Goal: Navigation & Orientation: Find specific page/section

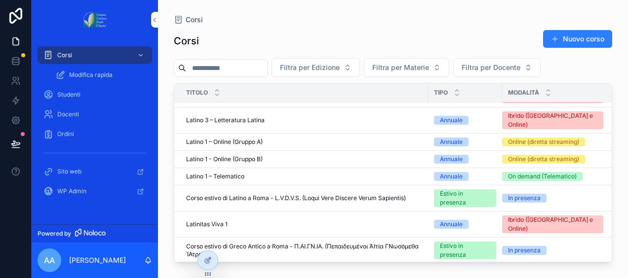
scroll to position [380, 0]
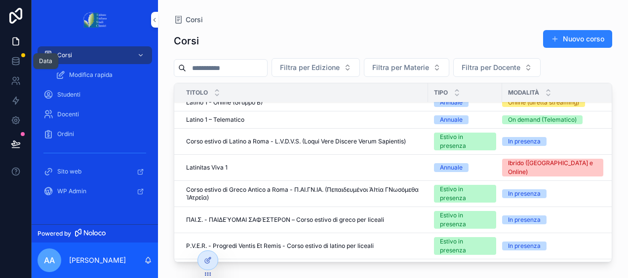
click at [14, 56] on link at bounding box center [15, 61] width 31 height 20
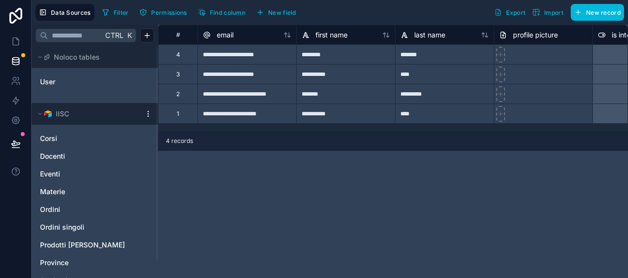
click at [94, 139] on link "Corsi" at bounding box center [85, 139] width 90 height 10
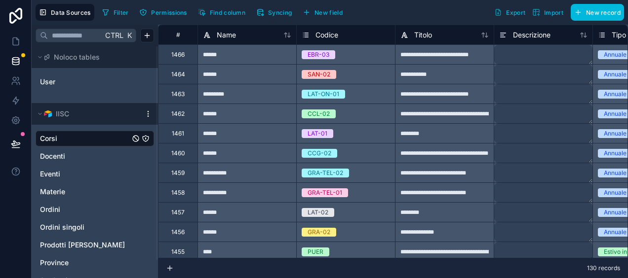
click at [48, 149] on div "Docenti" at bounding box center [95, 157] width 118 height 16
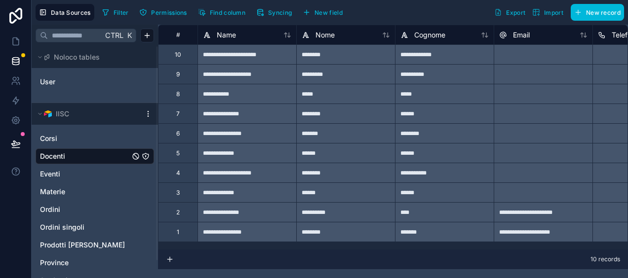
click at [52, 172] on span "Eventi" at bounding box center [50, 174] width 20 height 10
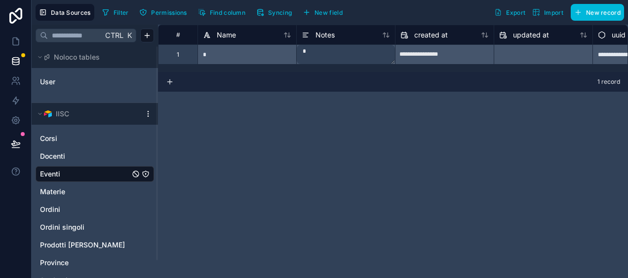
scroll to position [20, 0]
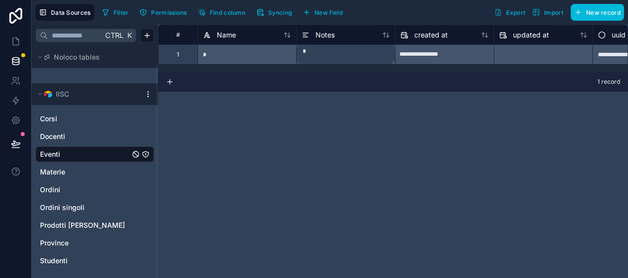
click at [72, 174] on link "Materie" at bounding box center [85, 172] width 90 height 10
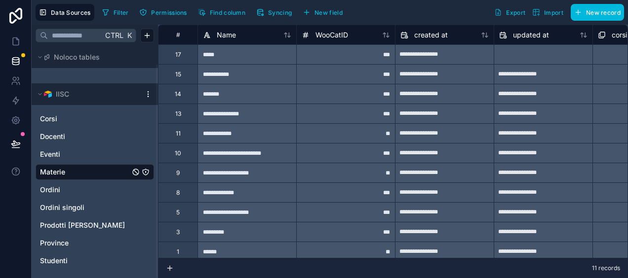
scroll to position [11, 0]
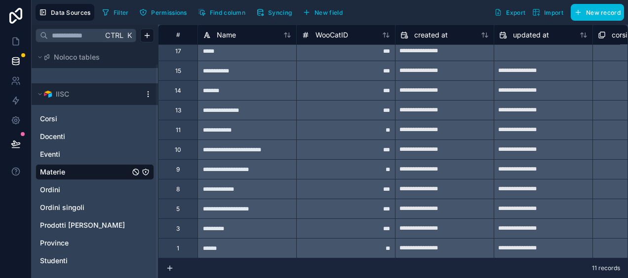
click at [85, 185] on link "Ordini" at bounding box center [85, 190] width 90 height 10
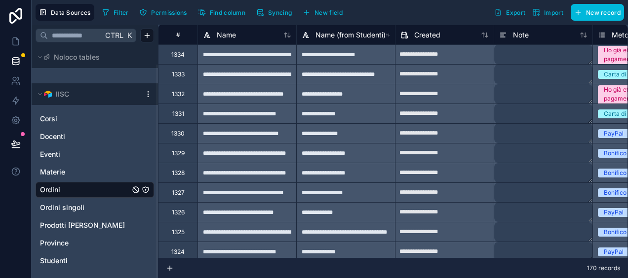
click at [69, 210] on span "Ordini singoli" at bounding box center [62, 208] width 44 height 10
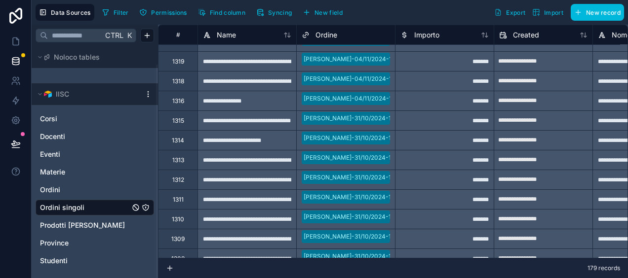
scroll to position [308, 0]
click at [84, 228] on link "Prodotti [PERSON_NAME]" at bounding box center [85, 226] width 90 height 10
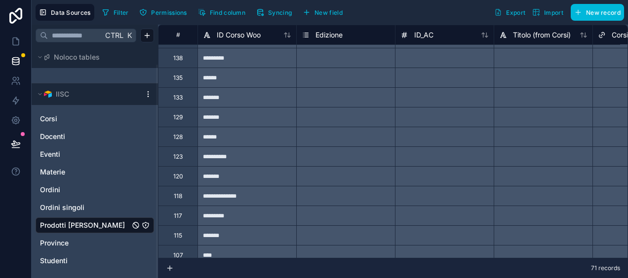
scroll to position [337, 0]
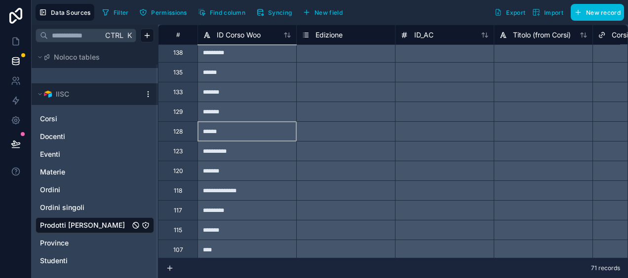
click at [213, 126] on div "******" at bounding box center [246, 131] width 99 height 20
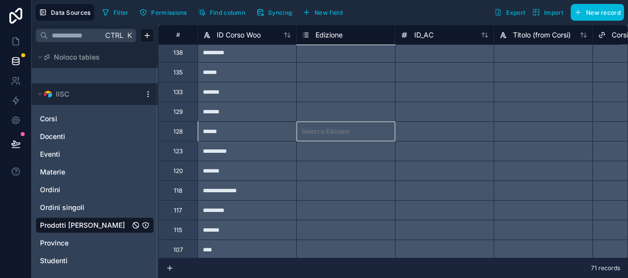
click at [311, 136] on div "Select a Edizione" at bounding box center [345, 131] width 99 height 20
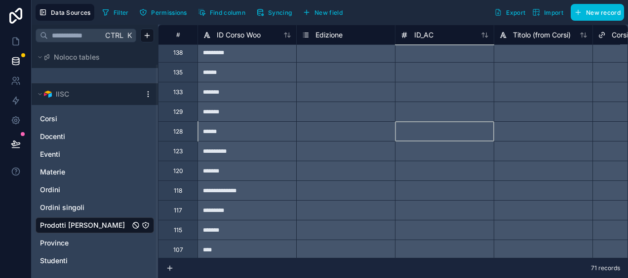
click at [410, 135] on div at bounding box center [444, 131] width 99 height 20
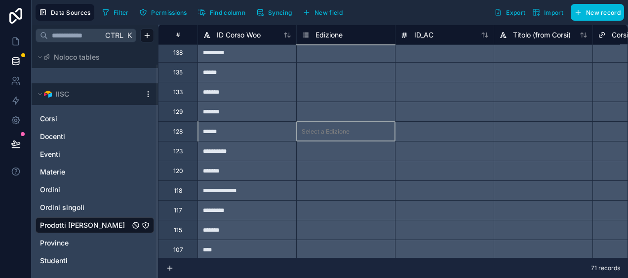
click at [357, 123] on div "Select a Edizione" at bounding box center [345, 131] width 99 height 20
click at [347, 134] on div "Select a Edizione" at bounding box center [345, 131] width 99 height 20
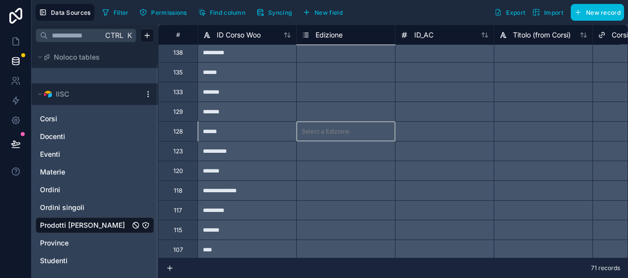
click at [439, 131] on div at bounding box center [444, 131] width 99 height 20
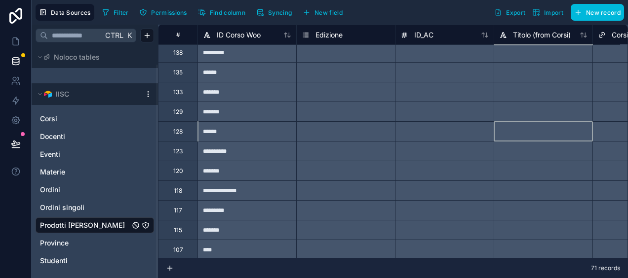
click at [538, 128] on div at bounding box center [542, 131] width 99 height 20
click at [65, 259] on span "Studenti" at bounding box center [54, 261] width 28 height 10
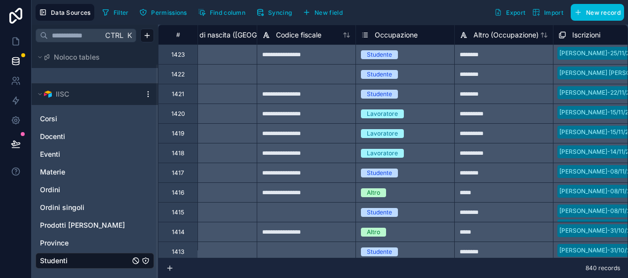
scroll to position [0, 607]
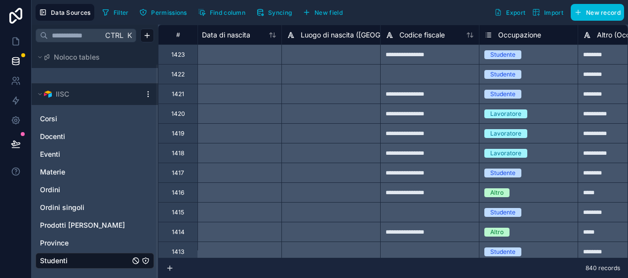
click at [64, 186] on link "Ordini" at bounding box center [85, 190] width 90 height 10
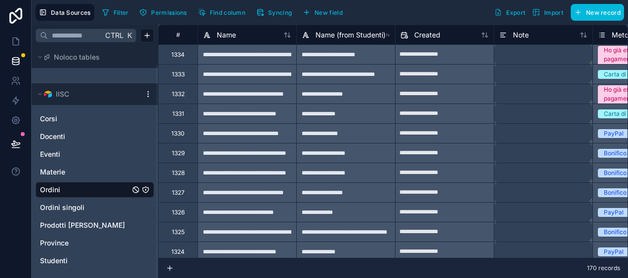
click at [63, 136] on span "Docenti" at bounding box center [52, 137] width 25 height 10
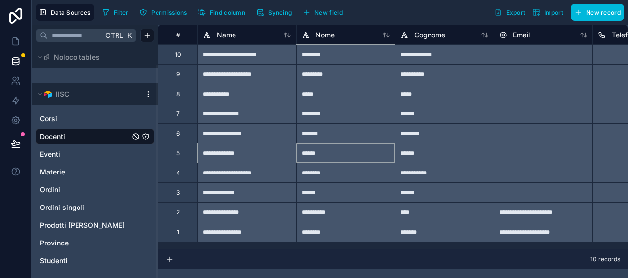
click at [301, 143] on div "******" at bounding box center [345, 153] width 99 height 20
click at [249, 153] on div "**********" at bounding box center [246, 153] width 99 height 20
click at [19, 41] on icon at bounding box center [16, 42] width 10 height 10
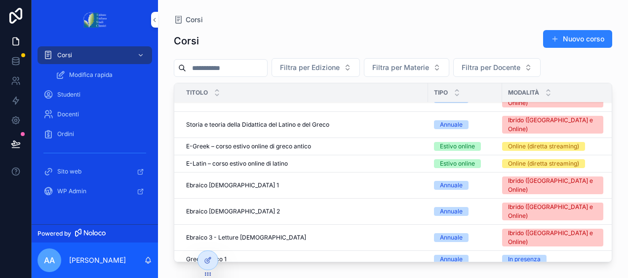
scroll to position [96, 0]
click at [80, 95] on span "Studenti" at bounding box center [68, 95] width 23 height 8
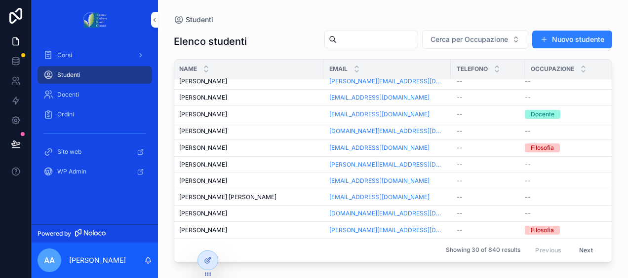
scroll to position [0, 7]
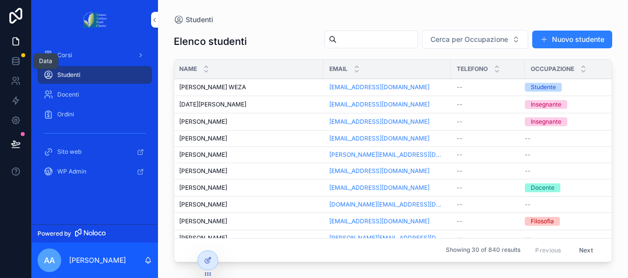
click at [19, 65] on icon at bounding box center [16, 61] width 10 height 10
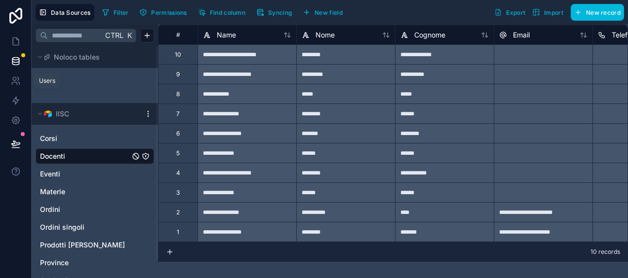
click at [19, 71] on link at bounding box center [15, 81] width 31 height 20
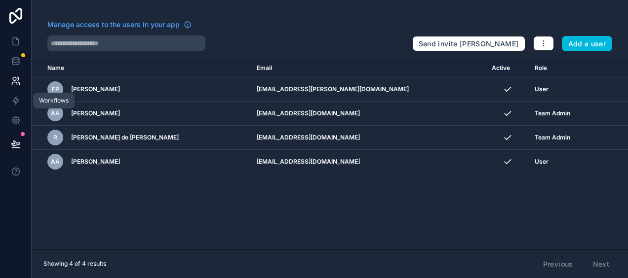
click at [14, 97] on icon at bounding box center [16, 101] width 10 height 10
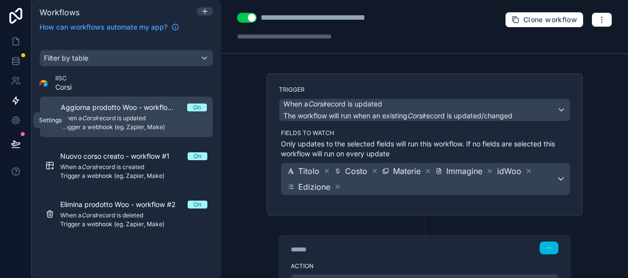
click at [9, 124] on link at bounding box center [15, 121] width 31 height 20
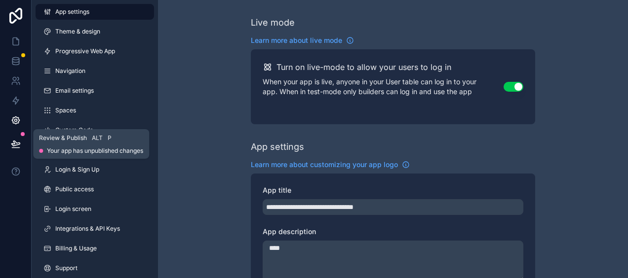
click at [12, 141] on icon at bounding box center [16, 144] width 10 height 10
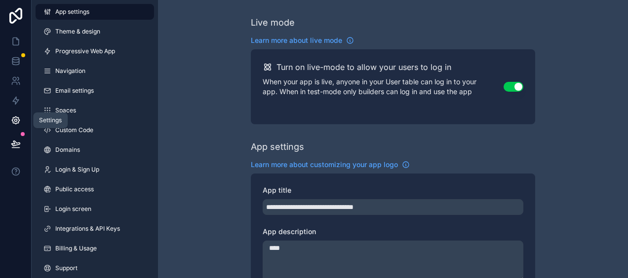
click at [13, 127] on link at bounding box center [15, 121] width 31 height 20
click at [16, 59] on icon at bounding box center [15, 59] width 6 height 2
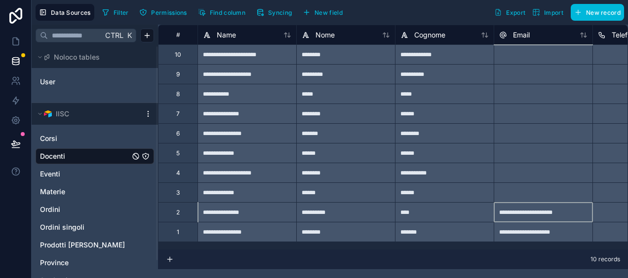
click at [538, 210] on div "**********" at bounding box center [542, 212] width 99 height 20
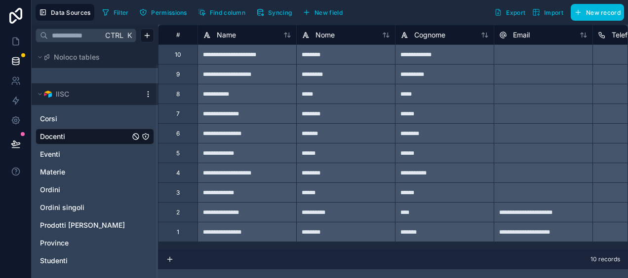
click at [60, 259] on span "Studenti" at bounding box center [54, 261] width 28 height 10
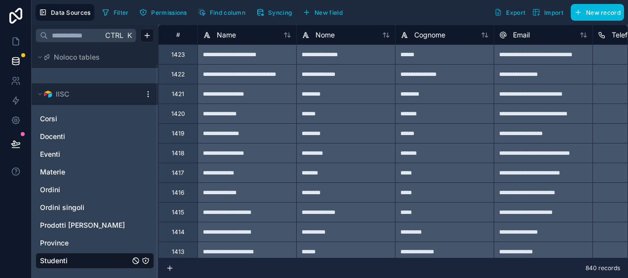
click at [511, 18] on button "Export" at bounding box center [509, 12] width 38 height 17
click at [26, 61] on link at bounding box center [15, 61] width 31 height 20
click at [174, 12] on span "Permissions" at bounding box center [169, 12] width 36 height 7
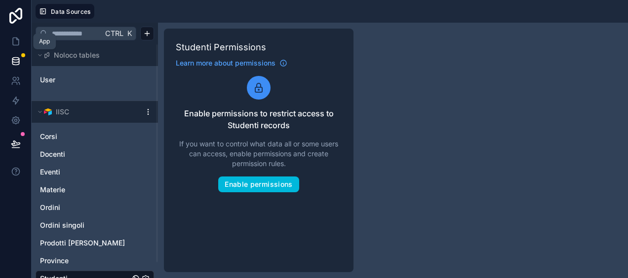
click at [18, 47] on link at bounding box center [15, 42] width 31 height 20
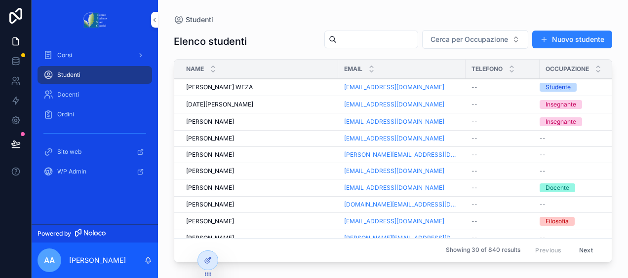
scroll to position [66, 0]
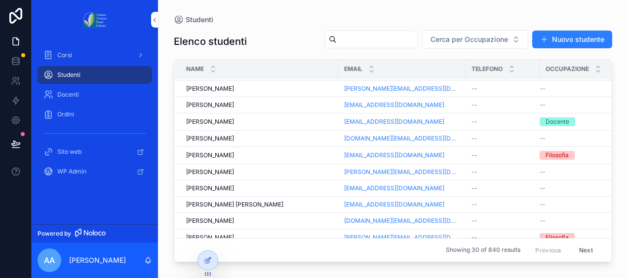
click at [82, 95] on div "Docenti" at bounding box center [94, 95] width 103 height 16
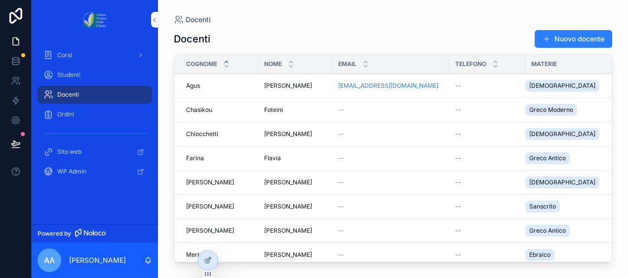
click at [82, 48] on div "Corsi" at bounding box center [94, 55] width 103 height 16
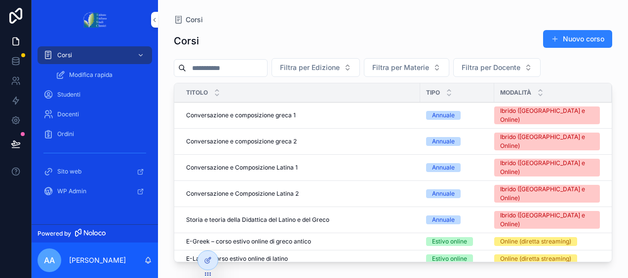
click at [283, 112] on span "Conversazione e composizione greca 1" at bounding box center [241, 116] width 110 height 8
